Goal: Transaction & Acquisition: Purchase product/service

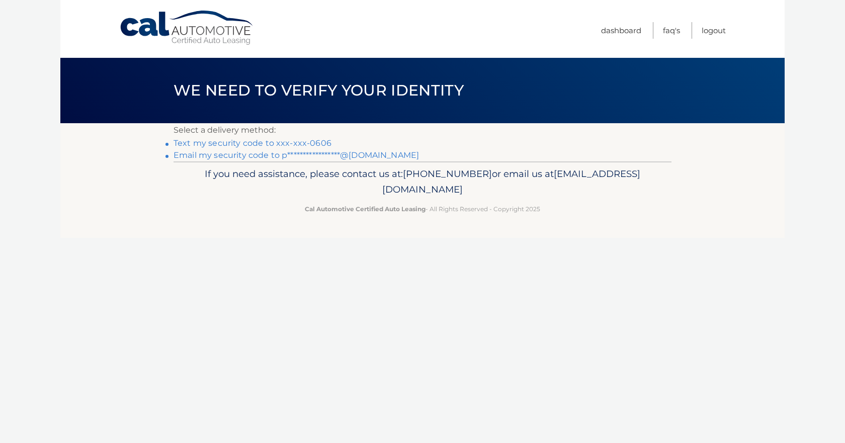
click at [203, 144] on link "Text my security code to xxx-xxx-0606" at bounding box center [253, 143] width 158 height 10
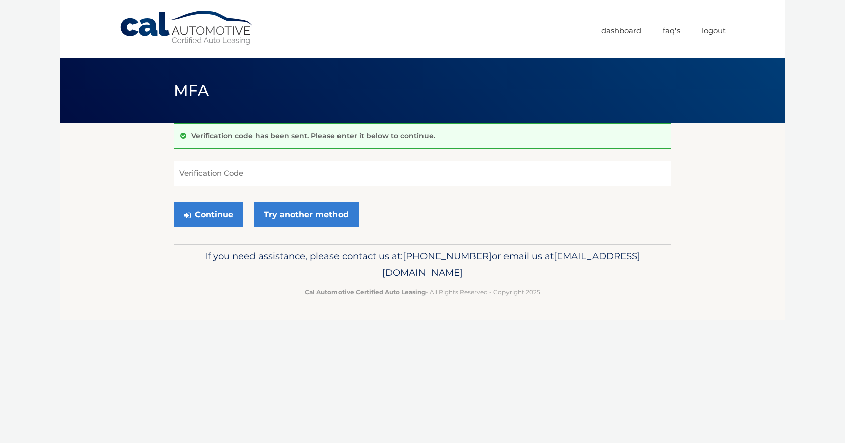
click at [214, 175] on input "Verification Code" at bounding box center [423, 173] width 498 height 25
type input "068283"
click at [201, 217] on button "Continue" at bounding box center [209, 214] width 70 height 25
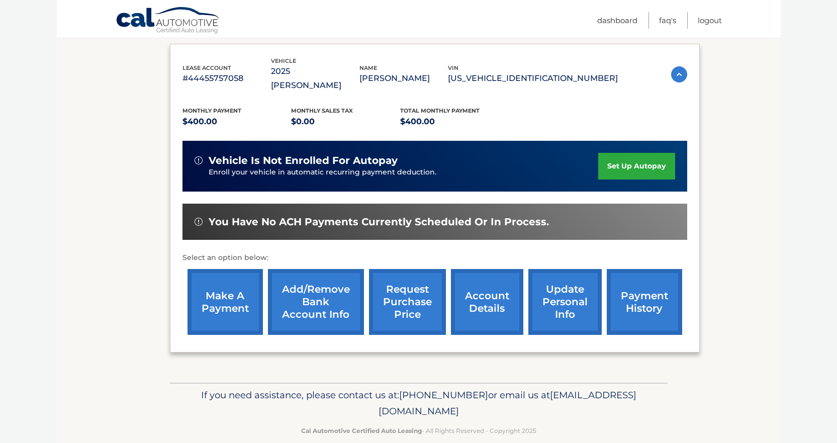
scroll to position [166, 0]
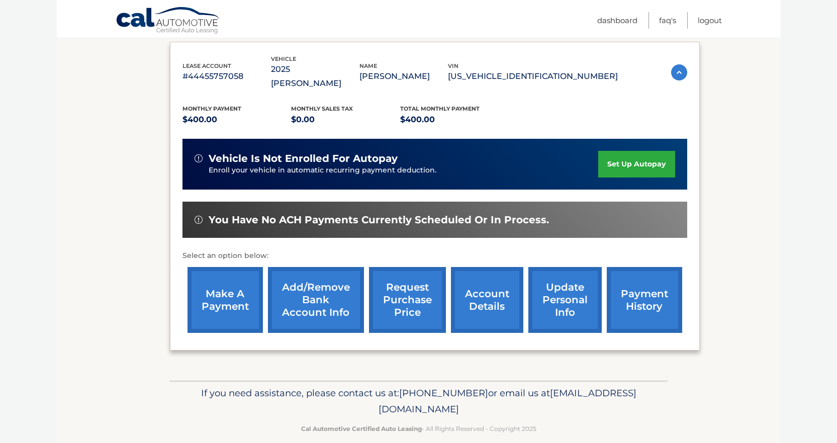
click at [634, 286] on link "payment history" at bounding box center [644, 300] width 75 height 66
click at [228, 279] on link "make a payment" at bounding box center [225, 300] width 75 height 66
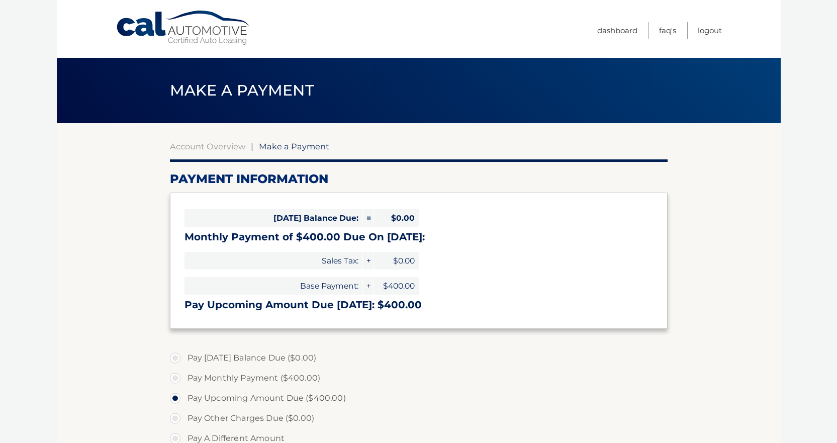
select select "ODk2ZTVlYTUtM2VmZS00OTNiLWE1MzctNmExOWUwZTEzNjY2"
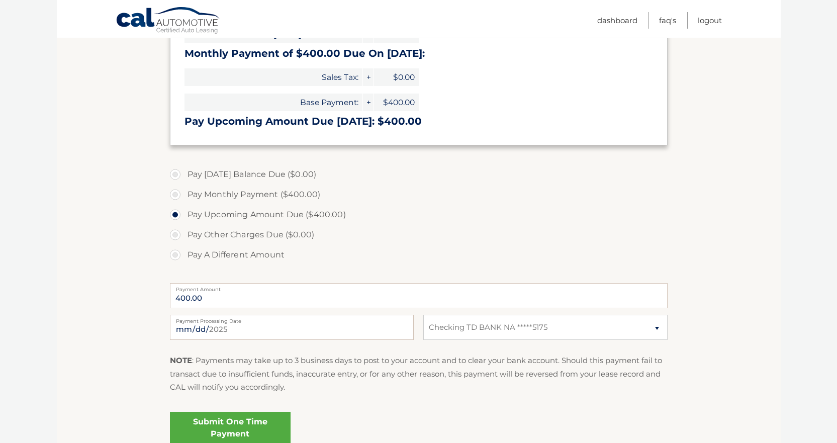
scroll to position [201, 0]
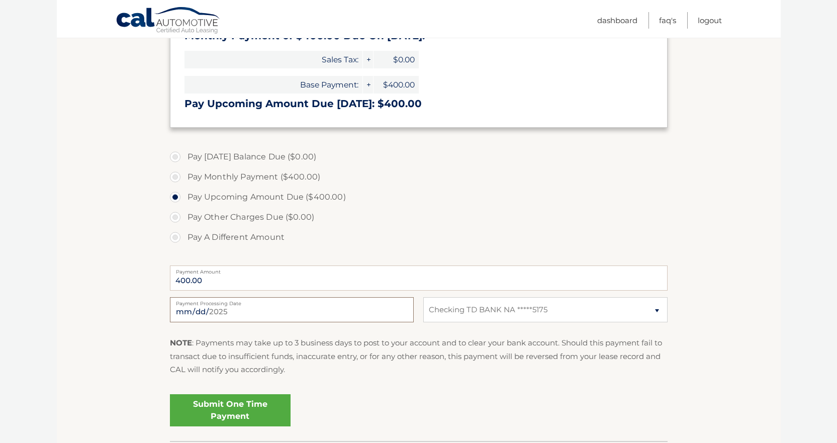
click at [241, 310] on input "[DATE]" at bounding box center [292, 309] width 244 height 25
type input "[DATE]"
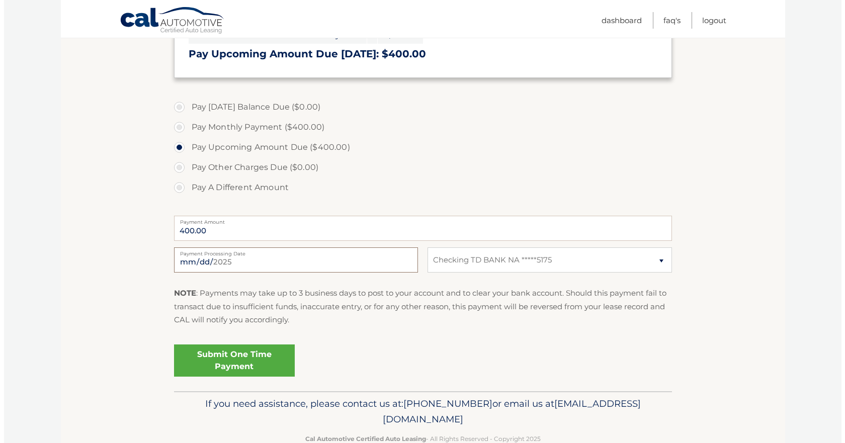
scroll to position [251, 0]
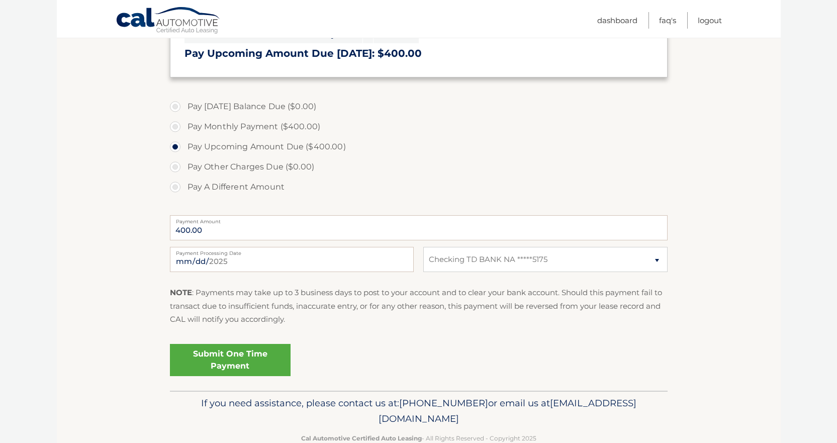
click at [244, 355] on link "Submit One Time Payment" at bounding box center [230, 360] width 121 height 32
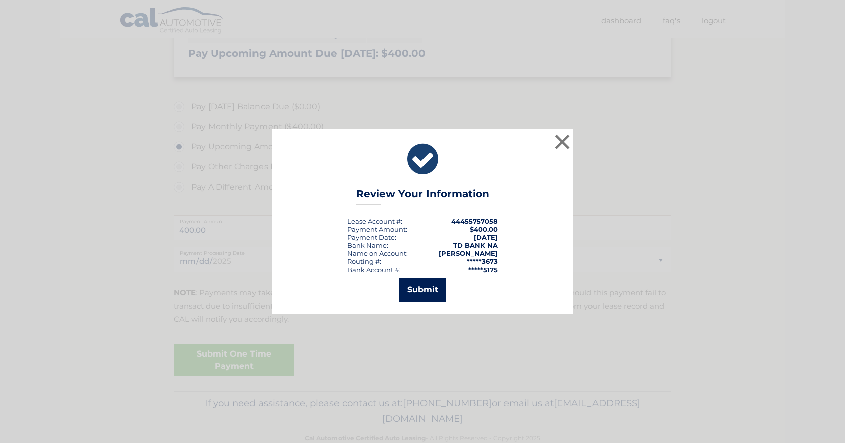
click at [425, 294] on button "Submit" at bounding box center [422, 290] width 47 height 24
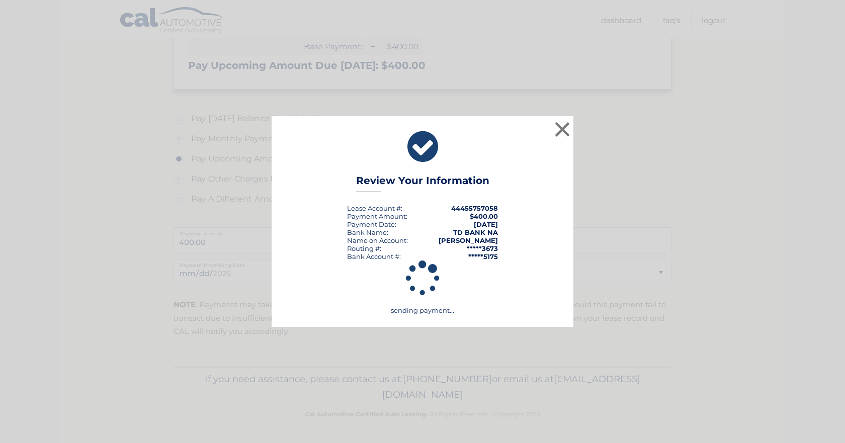
scroll to position [239, 0]
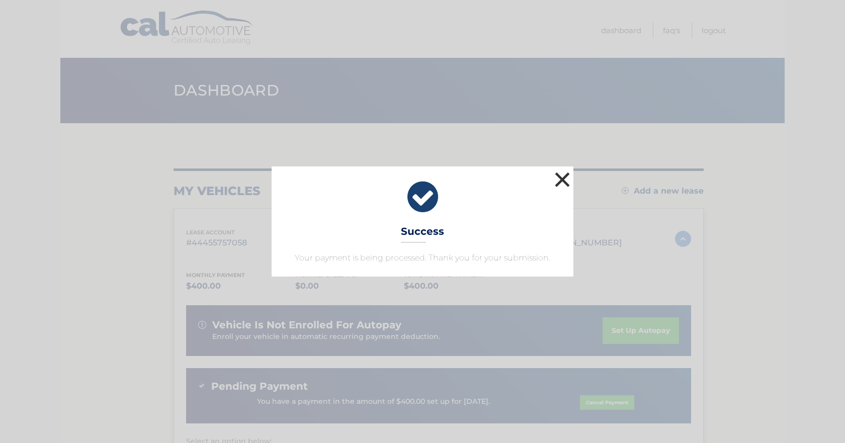
click at [559, 176] on button "×" at bounding box center [562, 179] width 20 height 20
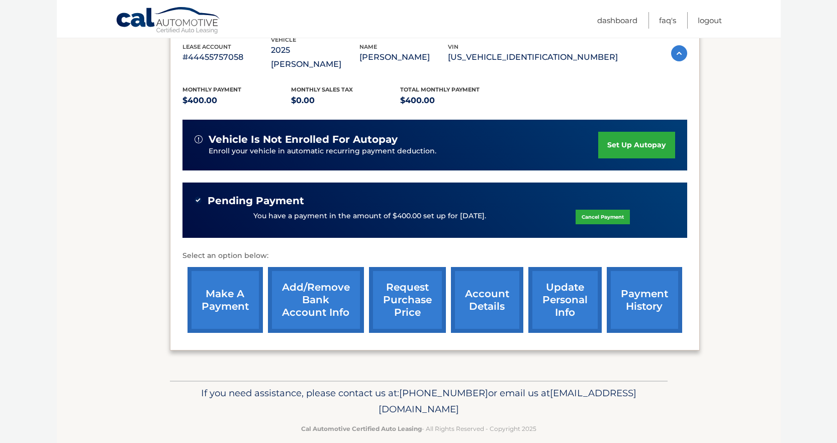
scroll to position [35, 0]
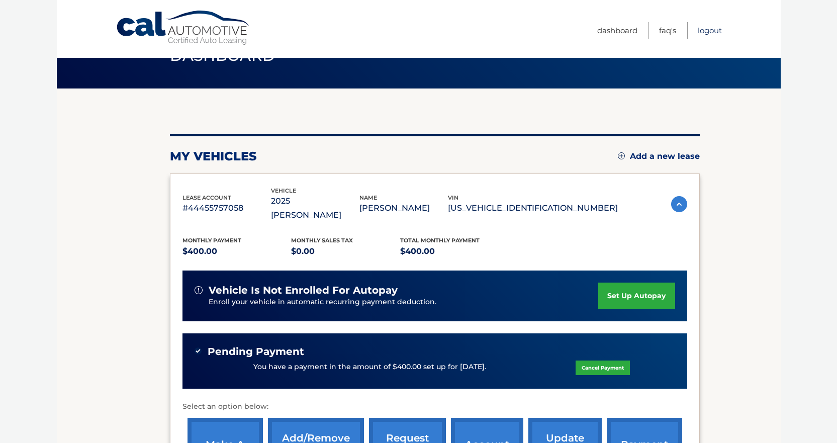
click at [709, 29] on link "Logout" at bounding box center [710, 30] width 24 height 17
